Goal: Task Accomplishment & Management: Use online tool/utility

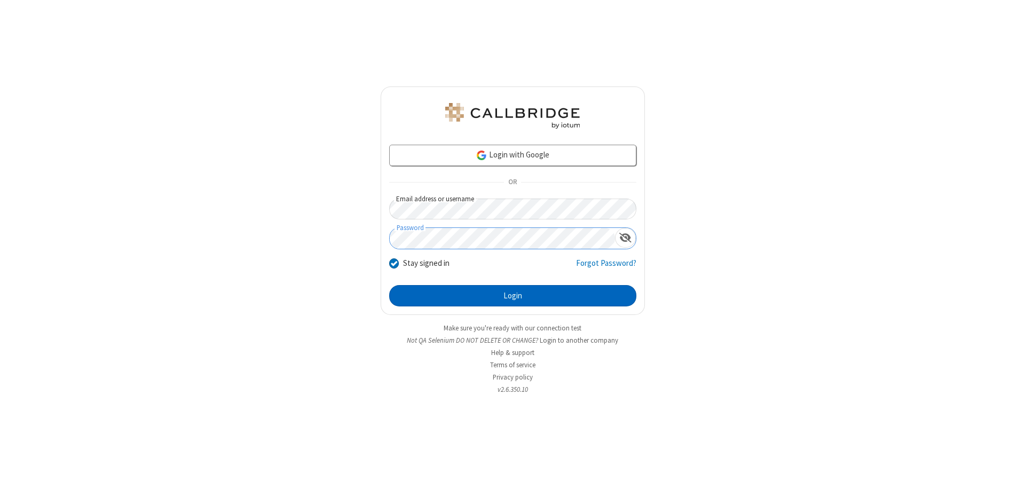
click at [512, 296] on button "Login" at bounding box center [512, 295] width 247 height 21
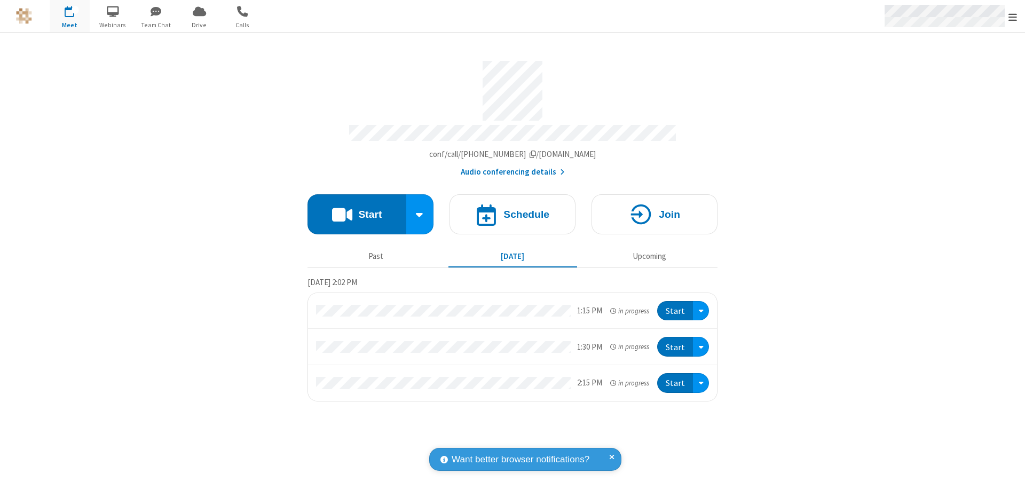
click at [1012, 17] on span "Open menu" at bounding box center [1012, 17] width 9 height 11
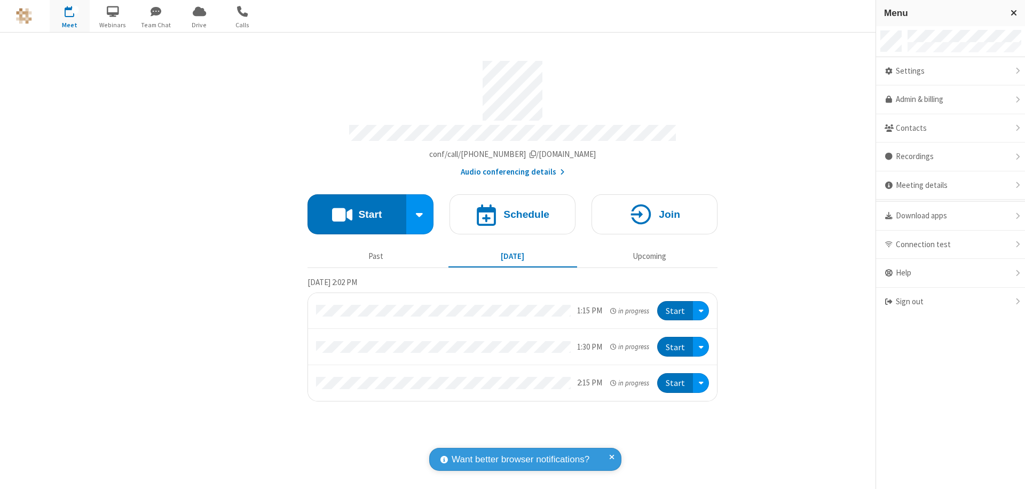
click at [199, 25] on span "Drive" at bounding box center [199, 25] width 40 height 10
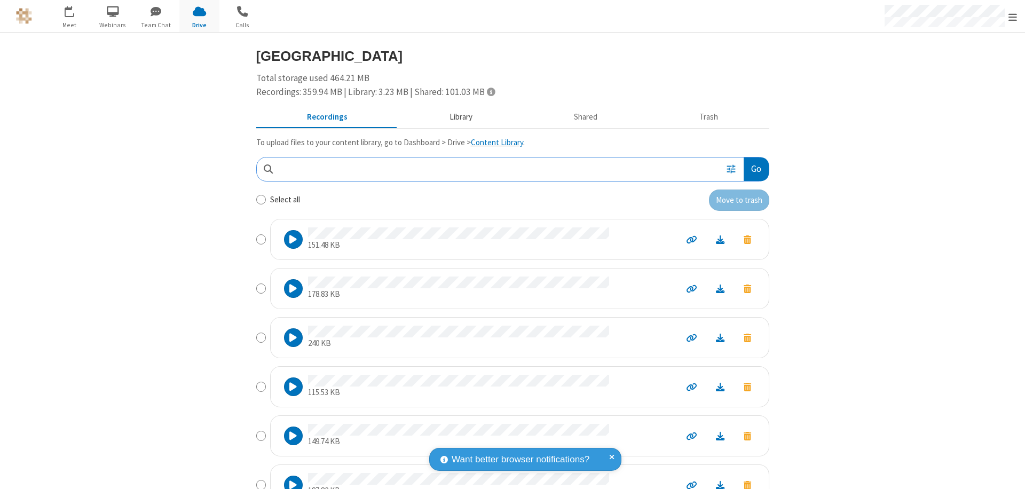
click at [455, 117] on button "Library" at bounding box center [460, 117] width 125 height 20
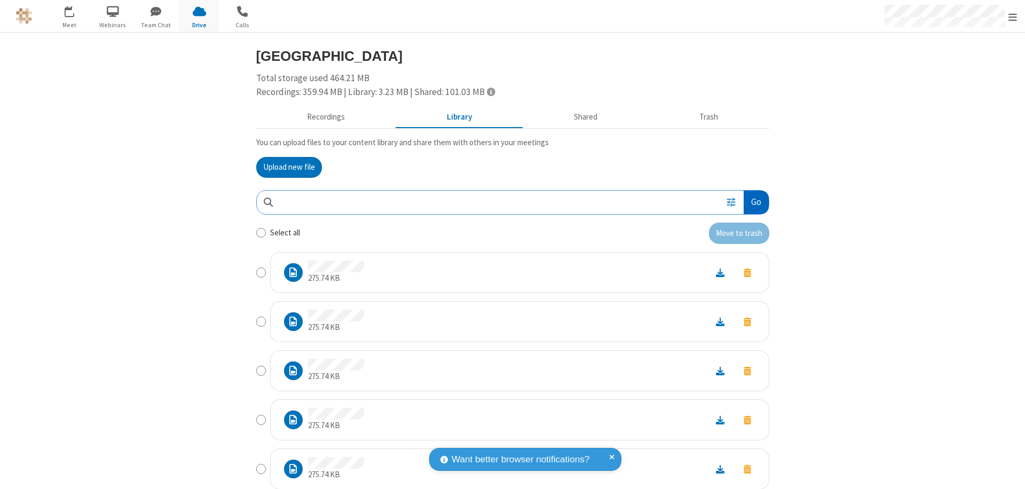
click at [751, 202] on button "Go" at bounding box center [755, 202] width 25 height 24
click at [284, 167] on button "Upload new file" at bounding box center [289, 167] width 66 height 21
